Goal: Navigation & Orientation: Find specific page/section

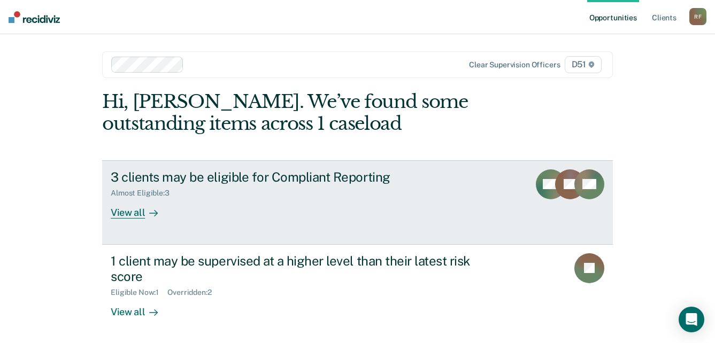
click at [117, 214] on div "View all" at bounding box center [141, 208] width 60 height 21
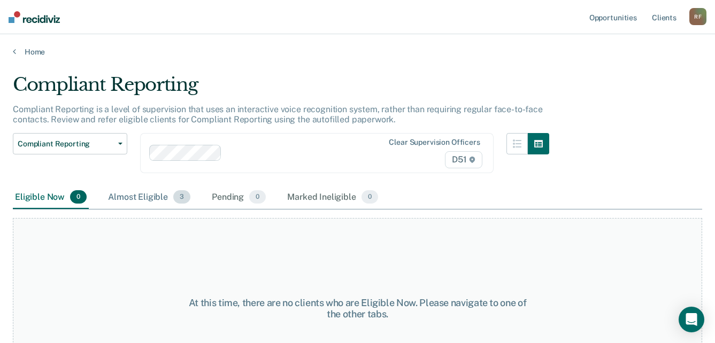
click at [150, 198] on div "Almost Eligible 3" at bounding box center [149, 198] width 87 height 24
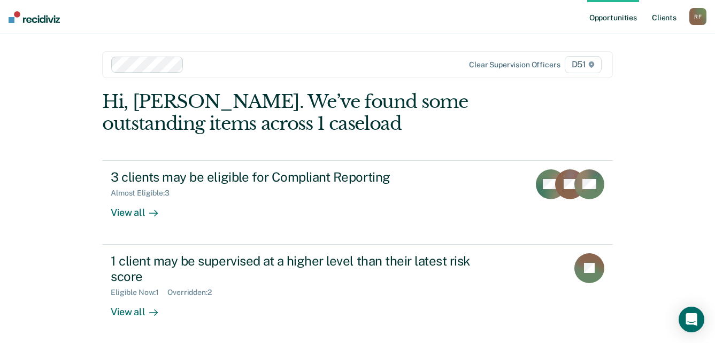
click at [671, 21] on link "Client s" at bounding box center [664, 17] width 29 height 34
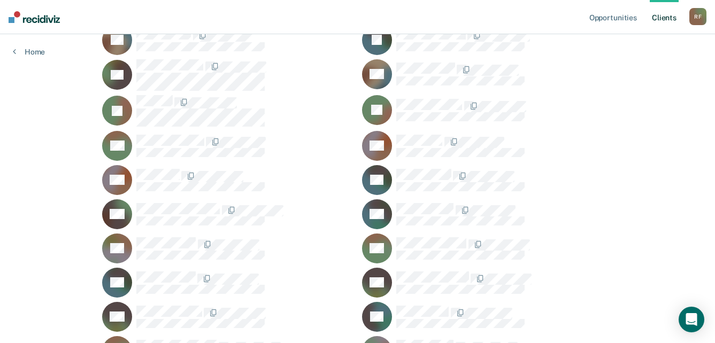
scroll to position [428, 0]
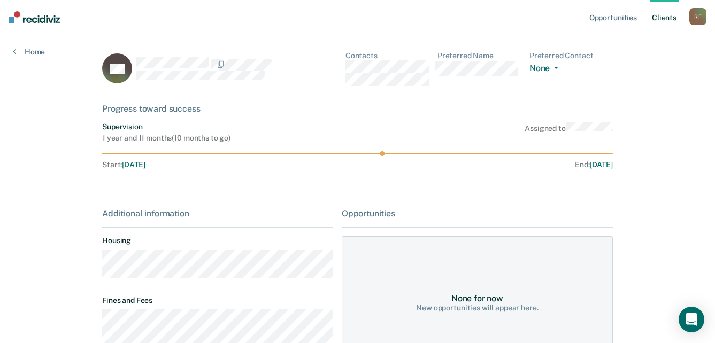
click at [98, 265] on main "KH Contacts Preferred Name Preferred Contact None Call Text Email None Progress…" at bounding box center [357, 253] width 536 height 438
click at [340, 68] on div "KH Contacts Preferred Name Preferred Contact None Call Text Email None" at bounding box center [357, 73] width 511 height 44
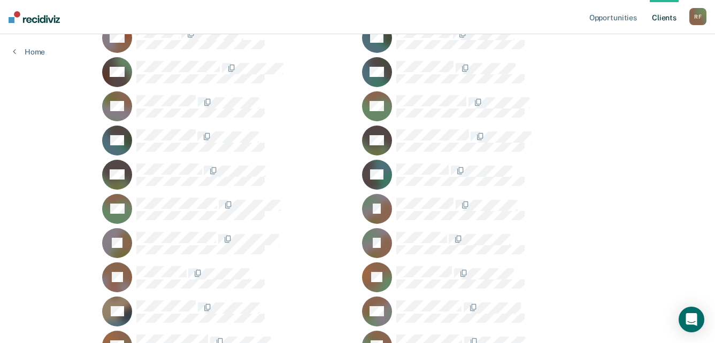
scroll to position [535, 0]
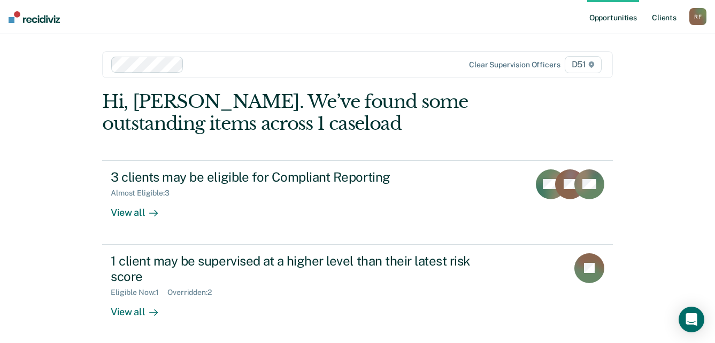
click at [664, 19] on link "Client s" at bounding box center [664, 17] width 29 height 34
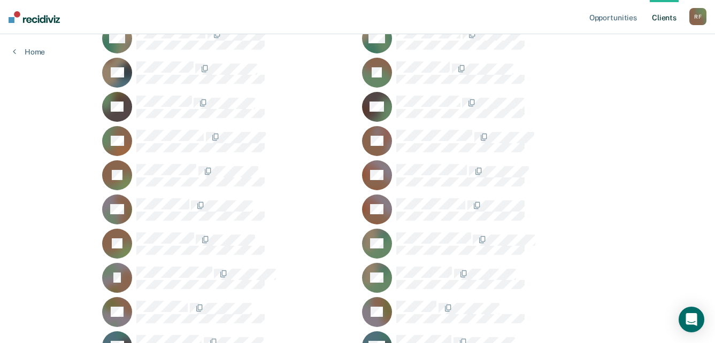
scroll to position [1069, 0]
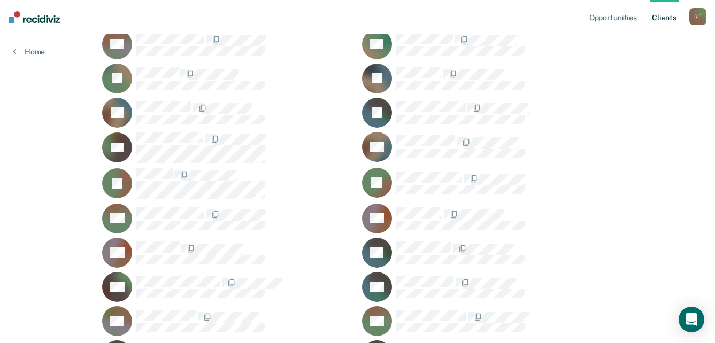
scroll to position [321, 0]
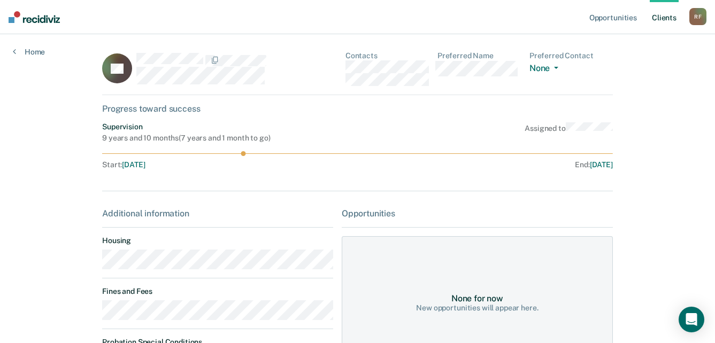
click at [90, 265] on main "AF Contacts Preferred Name Preferred Contact None Call Text Email None Progress…" at bounding box center [357, 251] width 536 height 435
click at [343, 66] on div "AF Contacts Preferred Name Preferred Contact None Call Text Email None" at bounding box center [357, 73] width 511 height 44
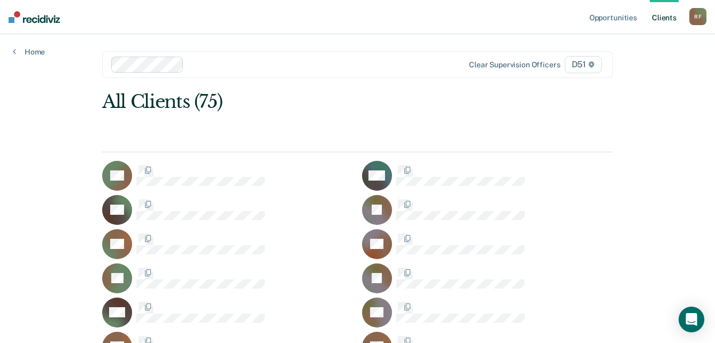
scroll to position [321, 0]
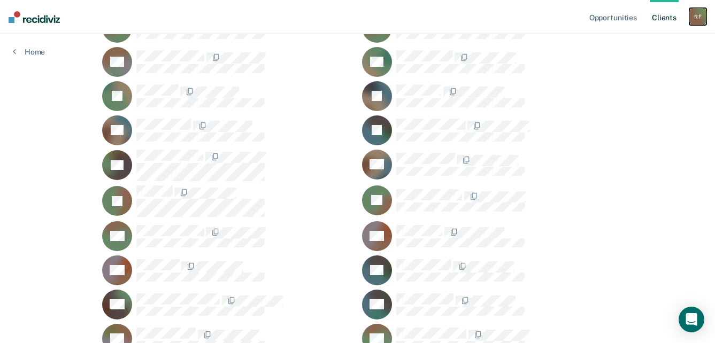
click at [699, 21] on div "R F" at bounding box center [697, 16] width 17 height 17
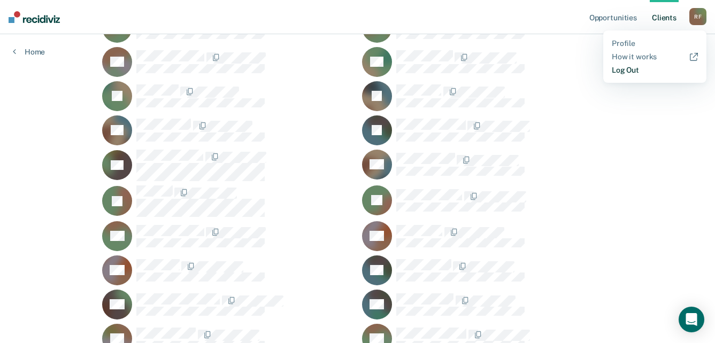
click at [638, 70] on link "Log Out" at bounding box center [655, 70] width 86 height 9
